Goal: Task Accomplishment & Management: Complete application form

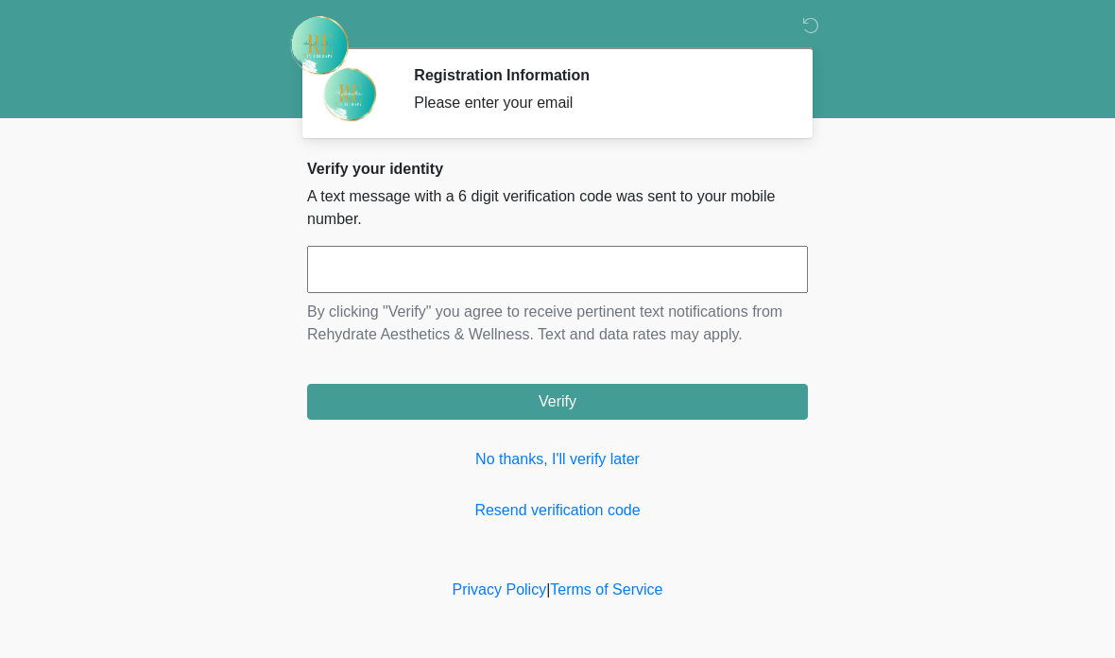
click at [560, 458] on link "No thanks, I'll verify later" at bounding box center [557, 459] width 501 height 23
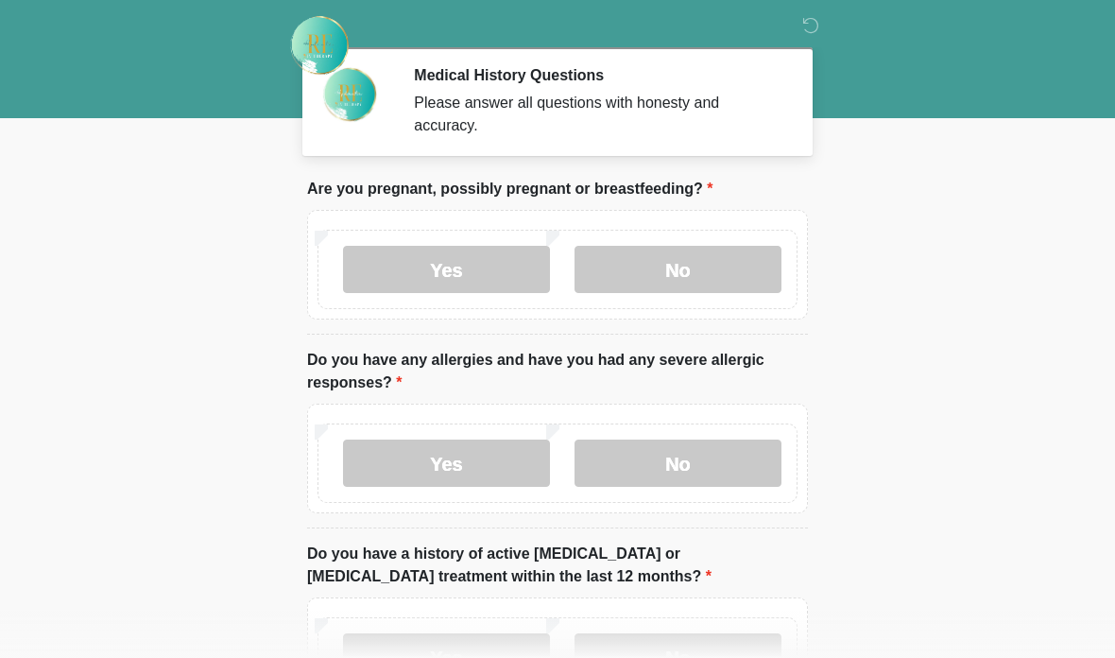
click at [723, 264] on label "No" at bounding box center [678, 269] width 207 height 47
click at [705, 463] on label "No" at bounding box center [678, 462] width 207 height 47
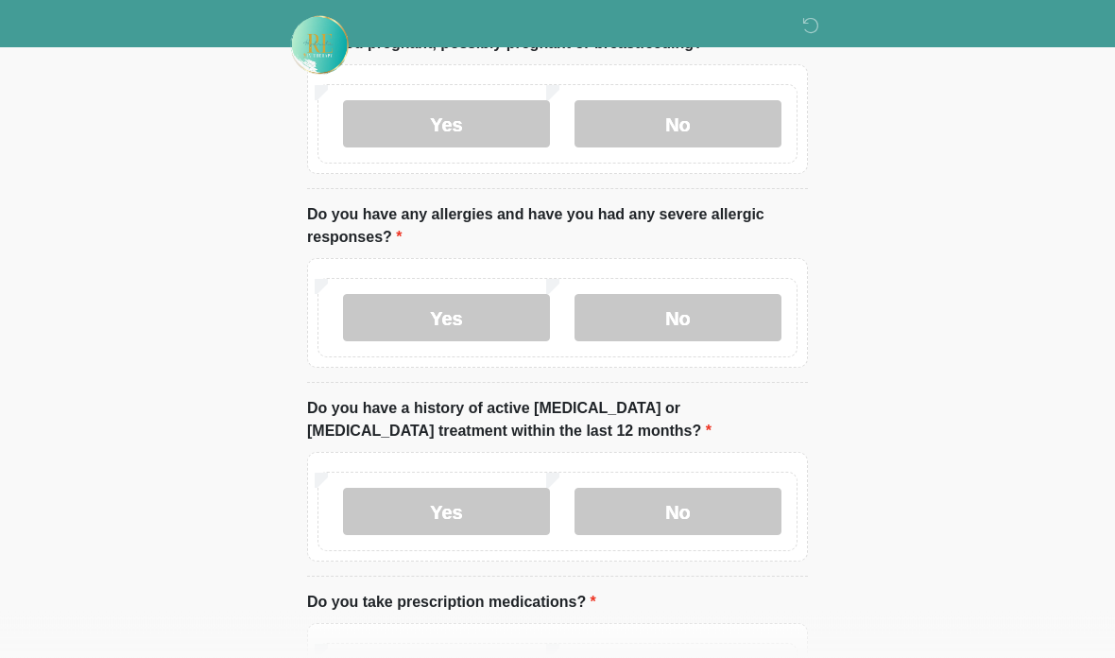
scroll to position [146, 0]
click at [716, 503] on label "No" at bounding box center [678, 510] width 207 height 47
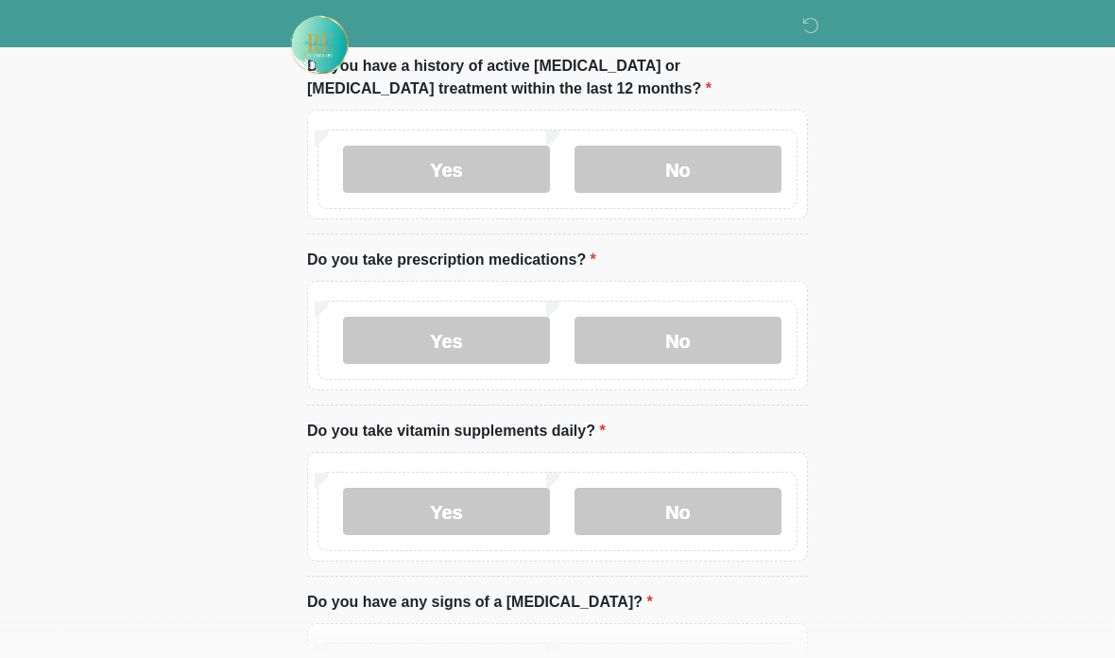
scroll to position [489, 0]
click at [720, 343] on label "No" at bounding box center [678, 339] width 207 height 47
click at [707, 494] on label "No" at bounding box center [678, 510] width 207 height 47
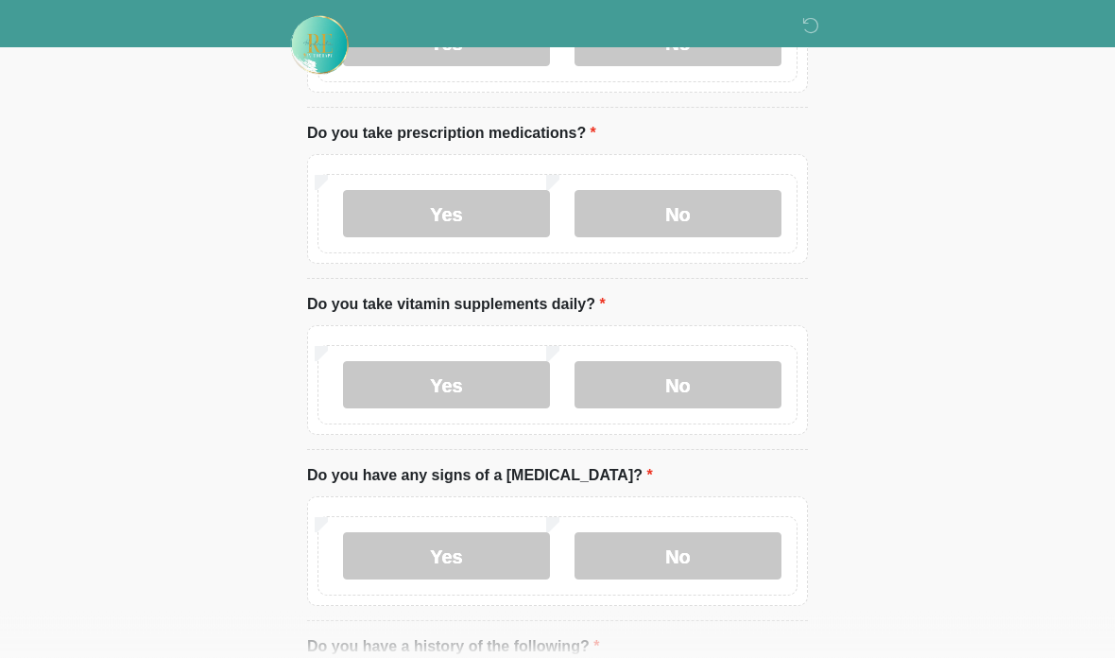
scroll to position [632, 0]
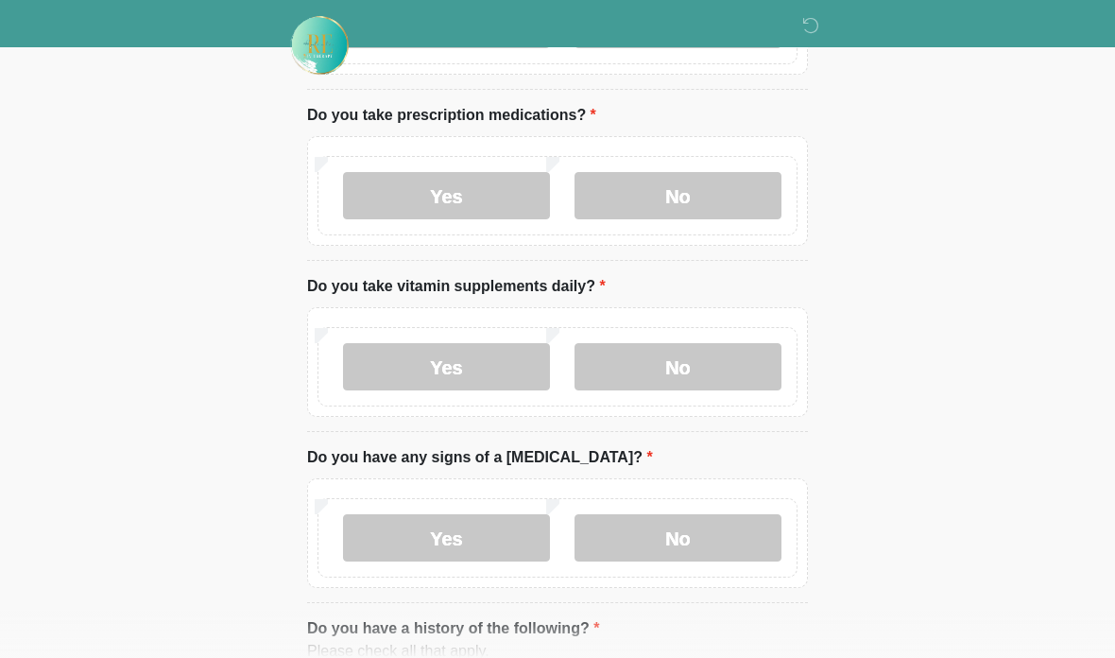
click at [699, 532] on label "No" at bounding box center [678, 537] width 207 height 47
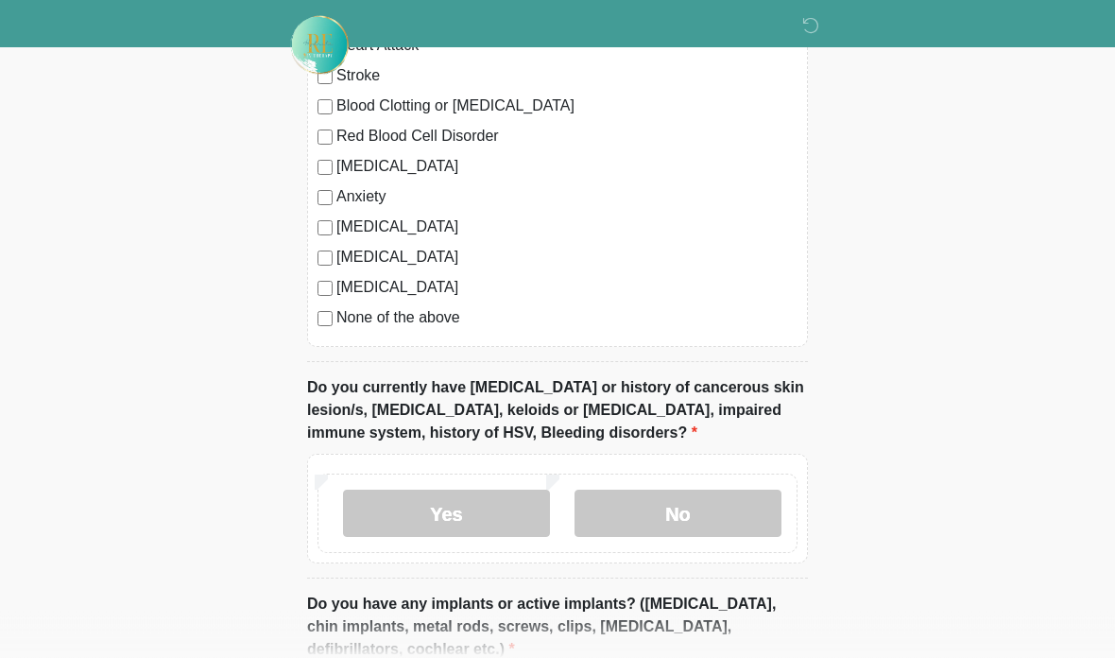
scroll to position [1342, 0]
click at [690, 507] on label "No" at bounding box center [678, 512] width 207 height 47
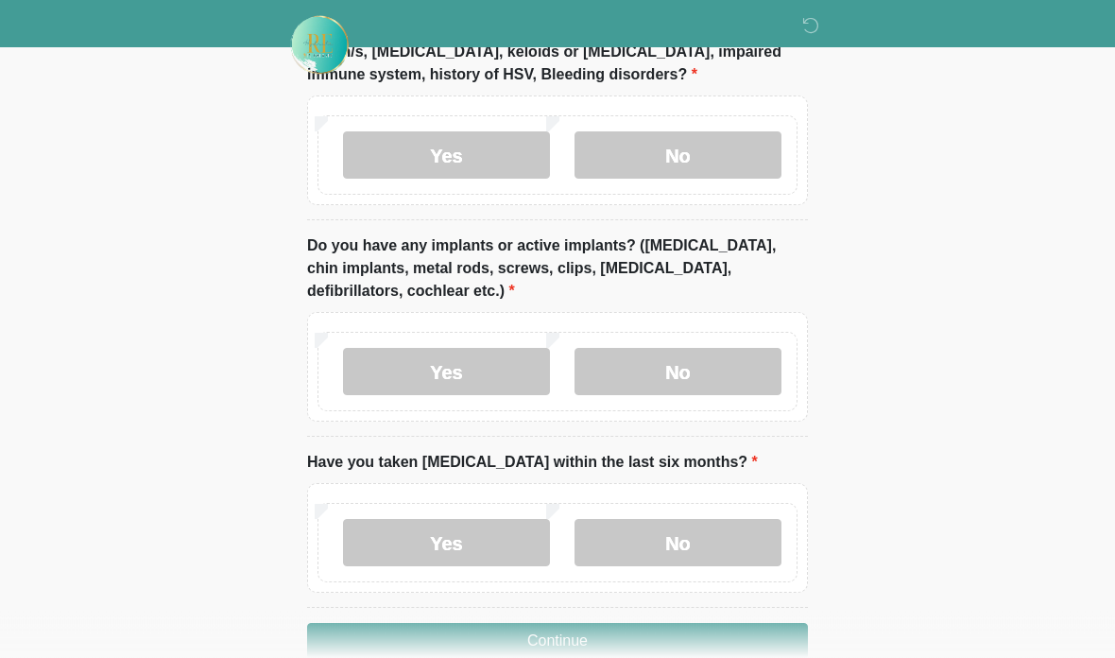
scroll to position [1699, 0]
click at [704, 351] on label "No" at bounding box center [678, 371] width 207 height 47
click at [674, 526] on label "No" at bounding box center [678, 541] width 207 height 47
click at [567, 648] on button "Continue" at bounding box center [557, 640] width 501 height 36
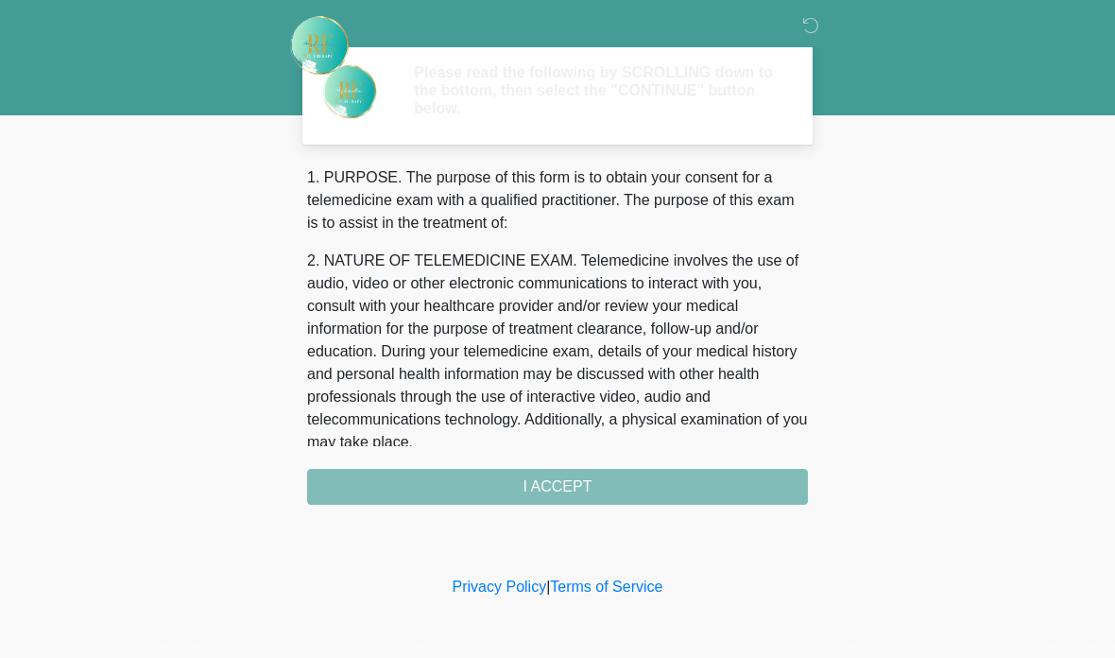
scroll to position [0, 0]
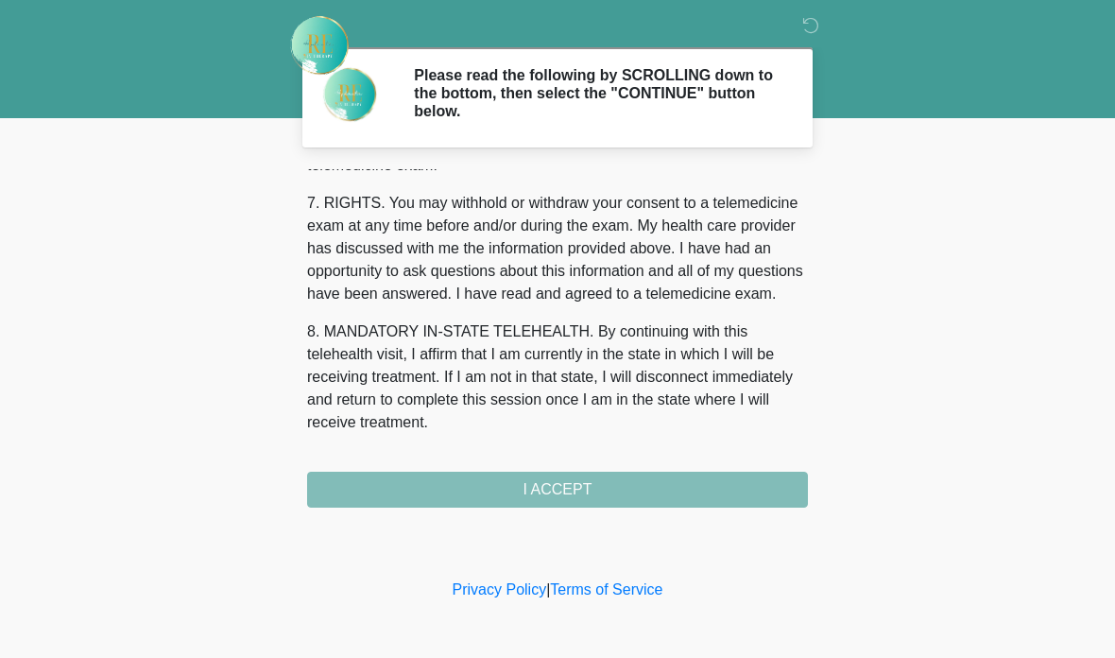
click at [500, 493] on div "1. PURPOSE. The purpose of this form is to obtain your consent for a telemedici…" at bounding box center [557, 338] width 501 height 338
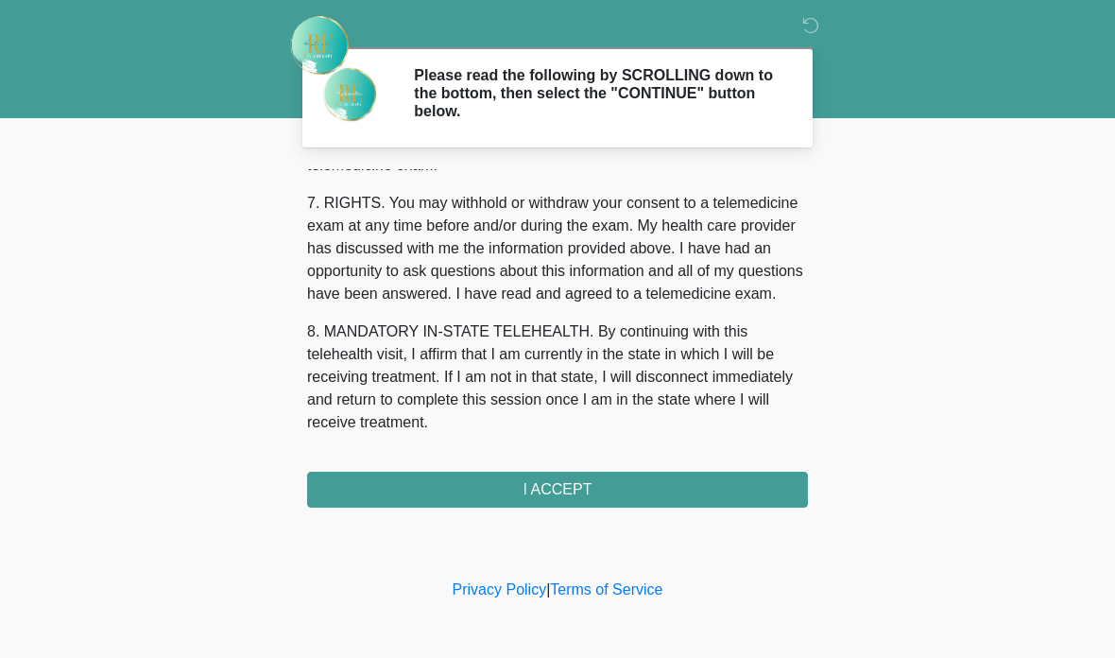
click at [568, 481] on button "I ACCEPT" at bounding box center [557, 490] width 501 height 36
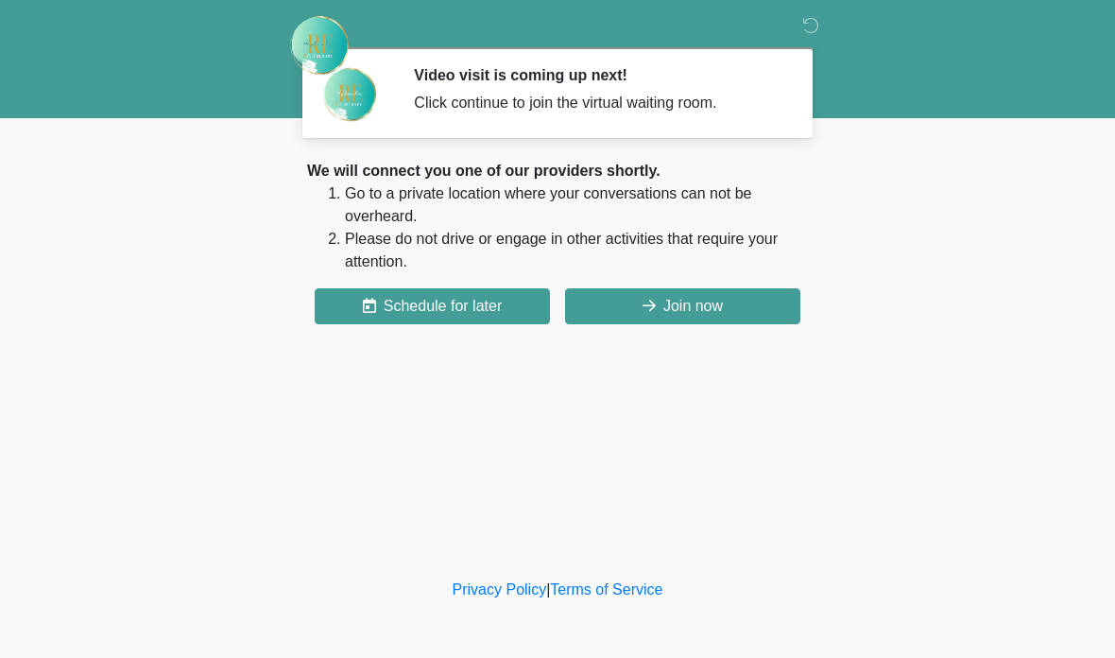
click at [676, 312] on button "Join now" at bounding box center [682, 306] width 235 height 36
